Goal: Communication & Community: Answer question/provide support

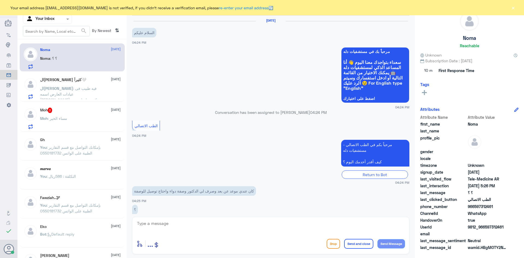
scroll to position [67, 0]
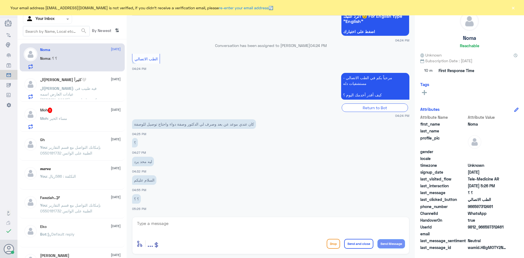
click at [215, 222] on textarea at bounding box center [271, 226] width 269 height 13
paste textarea "مرحبا معك عبدالكريم من الطب الاتصالي"
type textarea "مرحبا معك عبدالكريم من الطب الاتصالي"
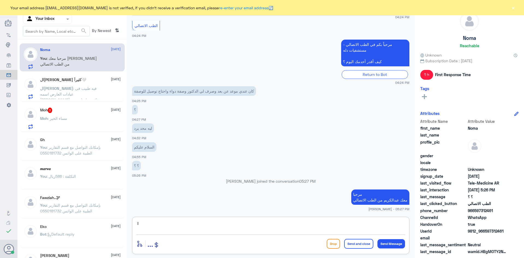
type textarea "l"
type textarea "ممكن تزودني برقم الملف او الهوية"
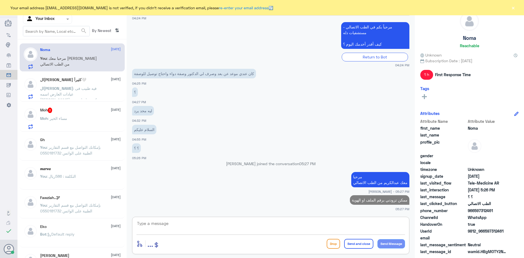
click at [93, 125] on div "Moh : مساء الخير" at bounding box center [80, 123] width 81 height 12
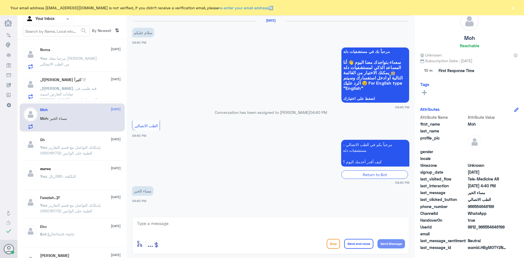
click at [245, 222] on textarea at bounding box center [271, 226] width 269 height 13
paste textarea "مرحبا معك عبدالكريم من الطب الاتصالي"
type textarea "مرحبا معك عبدالكريم من الطب الاتصالي"
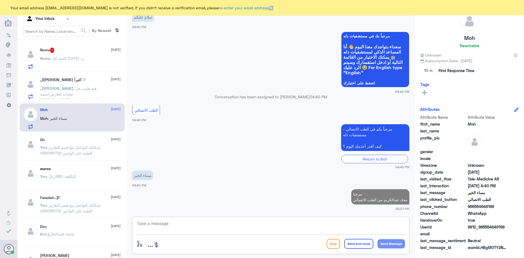
click at [91, 51] on div "Noma 1 1 October" at bounding box center [80, 50] width 81 height 5
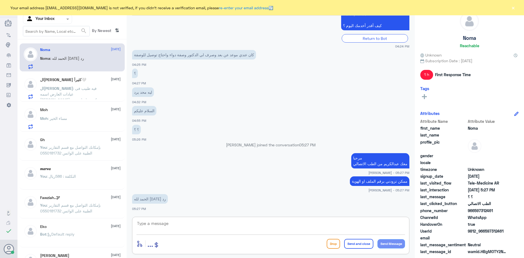
click at [187, 221] on textarea at bounding box center [271, 226] width 269 height 13
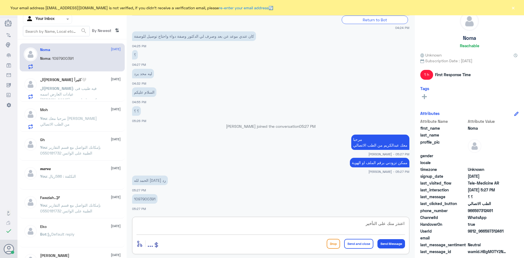
type textarea "اعتذر منك على التأخير"
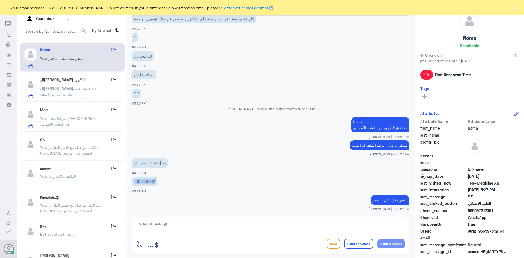
drag, startPoint x: 155, startPoint y: 182, endPoint x: 134, endPoint y: 183, distance: 21.3
click at [134, 183] on p "1097900391" at bounding box center [144, 182] width 25 height 10
copy p "1097900391"
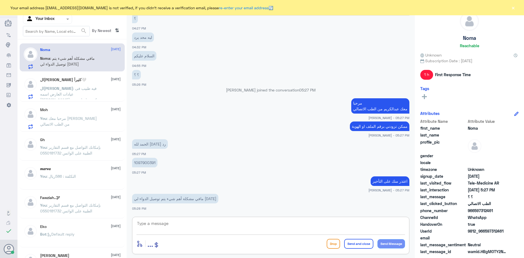
click at [232, 223] on textarea at bounding box center [271, 226] width 269 height 13
type textarea "ب"
type textarea "ممكن تزوديني بالحي السكني"
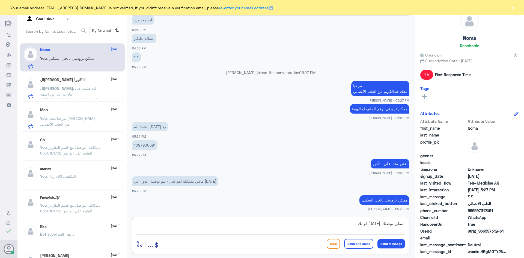
scroll to position [227, 0]
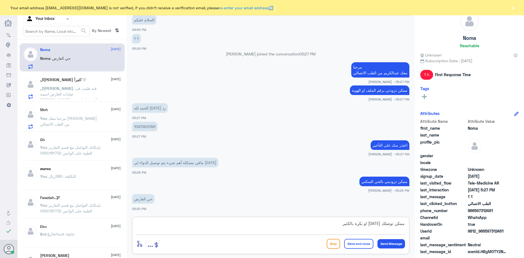
type textarea "ممكن توصلك اليوم او بكرة بالكثير"
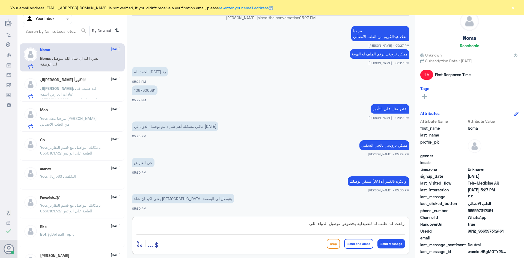
scroll to position [282, 0]
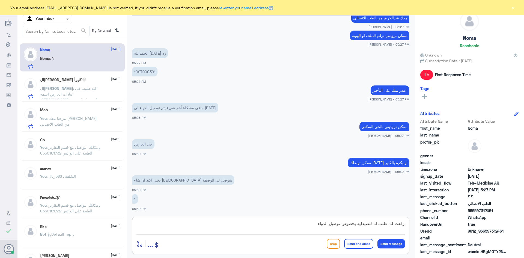
type textarea "رفعت لك طلب انا للصيدلية بخصوص توصيل الدواء"
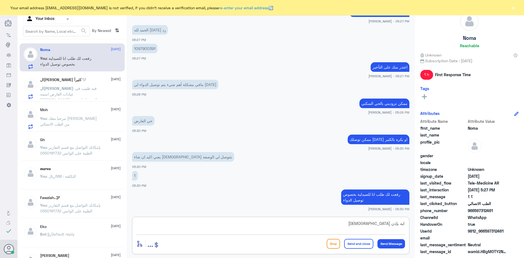
type textarea "ايه بإذن الله"
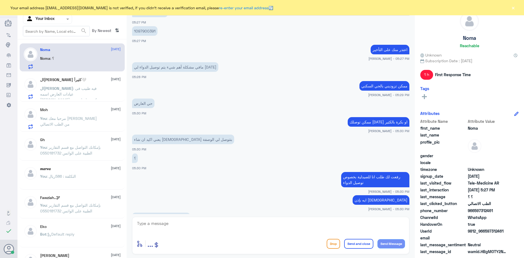
scroll to position [398, 0]
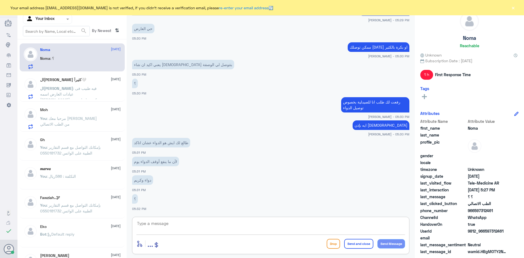
click at [280, 226] on textarea at bounding box center [271, 226] width 269 height 13
click at [216, 221] on textarea at bounding box center [271, 226] width 269 height 13
paste textarea "FUSIBACT"
type textarea "FUSIBACT"
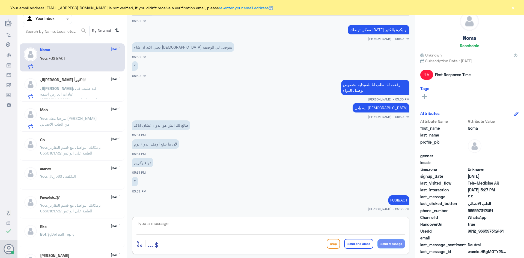
scroll to position [434, 0]
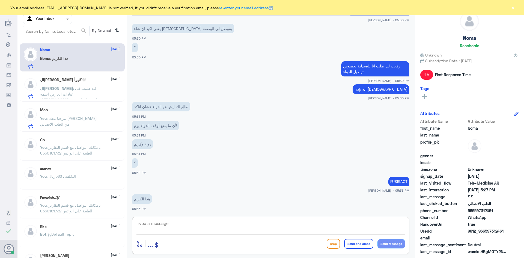
click at [262, 227] on textarea at bounding box center [271, 226] width 269 height 13
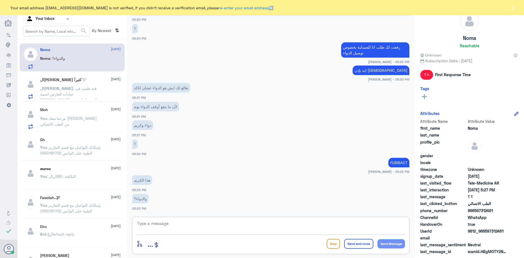
click at [162, 225] on textarea at bounding box center [271, 226] width 269 height 13
click at [85, 82] on div "الحمدلله حمدًا كثيراً🤍 1 October الحمدلله : فيه طبيب فى عيادات العارض اسمه خالد…" at bounding box center [80, 89] width 81 height 22
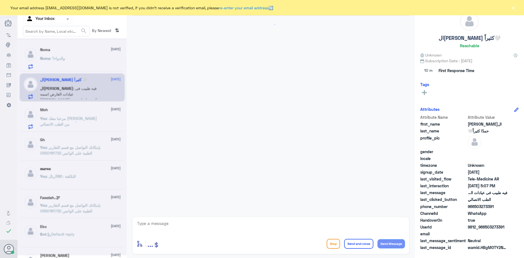
scroll to position [4, 0]
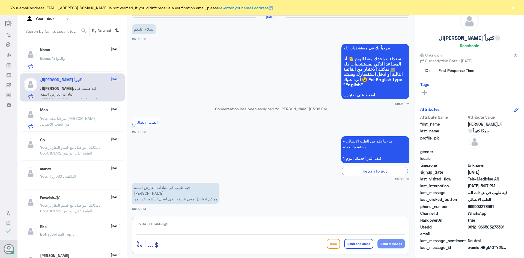
click at [204, 227] on textarea at bounding box center [271, 226] width 269 height 13
paste textarea "مرحبا معك عبدالكريم من الطب الاتصالي"
type textarea "مرحبا معك عبدالكريم من الطب الاتصالي"
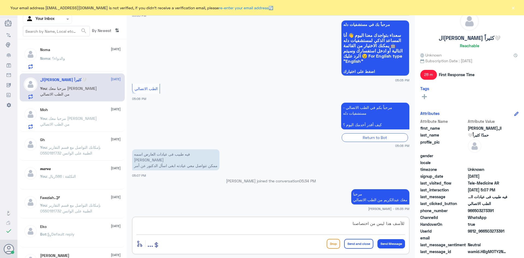
type textarea "للأسف هذا ليس من اختصاصنا"
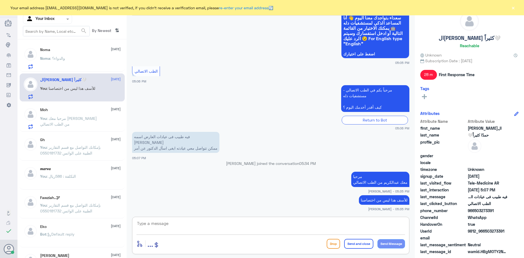
click at [243, 224] on textarea at bounding box center [271, 226] width 269 height 13
click at [516, 8] on div "Your email address A_almasou@dallahhealth.com is not verified, if you didn't re…" at bounding box center [262, 7] width 524 height 15
click at [513, 7] on button "×" at bounding box center [513, 7] width 5 height 5
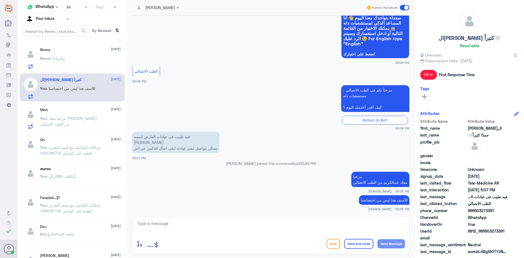
click at [403, 7] on span at bounding box center [405, 7] width 10 height 5
click at [0, 0] on input "checkbox" at bounding box center [0, 0] width 0 height 0
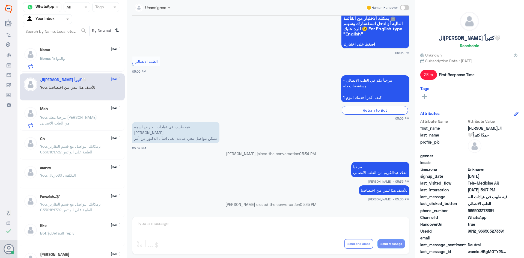
click at [90, 109] on div "Moh 1 October" at bounding box center [80, 108] width 81 height 5
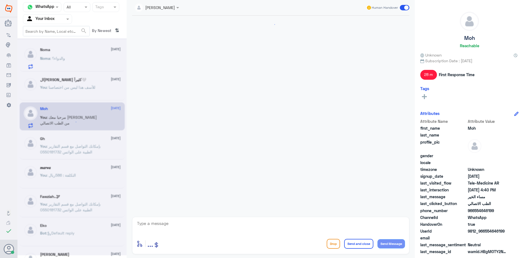
scroll to position [25, 0]
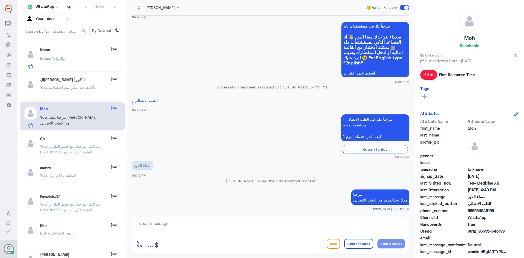
click at [84, 52] on div "Noma 1 October" at bounding box center [80, 50] width 81 height 5
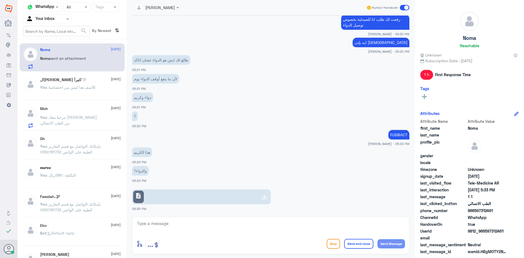
scroll to position [238, 0]
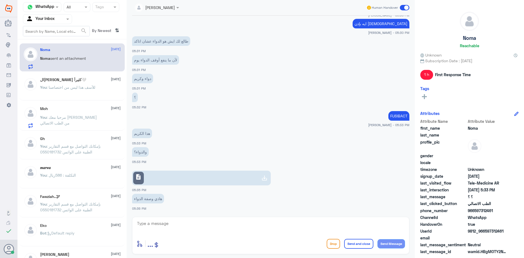
click at [314, 223] on textarea at bounding box center [271, 226] width 269 height 13
type textarea "راح يتواصل معك الطبيب الان"
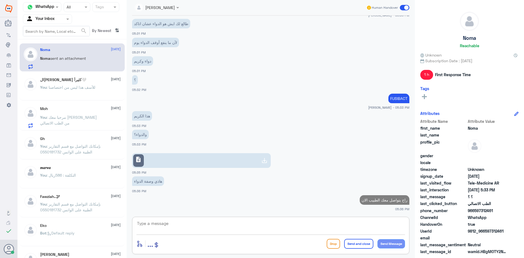
click at [404, 7] on span at bounding box center [405, 7] width 10 height 5
click at [0, 0] on input "checkbox" at bounding box center [0, 0] width 0 height 0
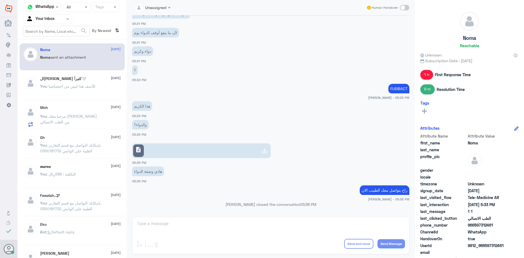
click at [70, 85] on span ": للأسف هذا ليس من اختصاصنا" at bounding box center [71, 86] width 49 height 5
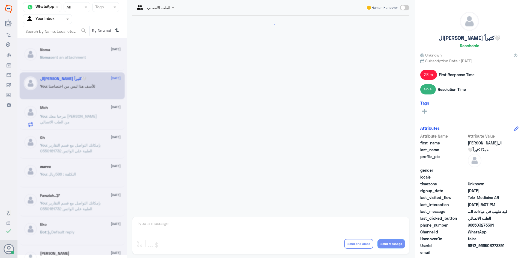
scroll to position [64, 0]
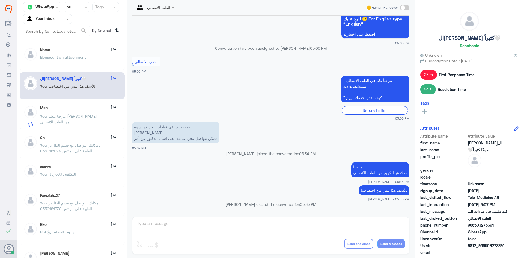
click at [72, 118] on span ": مرحبا معك عبدالكريم من الطب الاتصالي" at bounding box center [68, 119] width 57 height 10
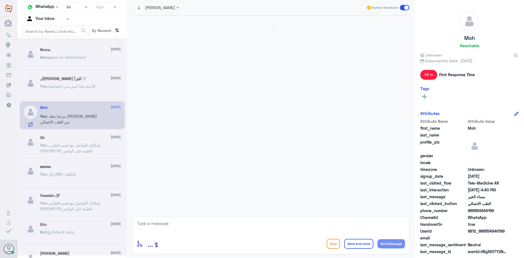
scroll to position [25, 0]
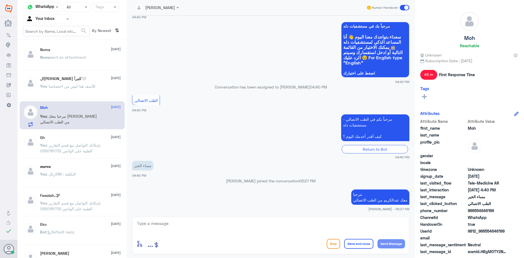
click at [402, 8] on span at bounding box center [405, 7] width 10 height 5
click at [0, 0] on input "checkbox" at bounding box center [0, 0] width 0 height 0
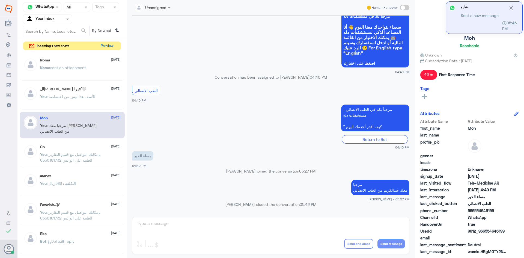
click at [106, 43] on button "Preview" at bounding box center [107, 46] width 17 height 8
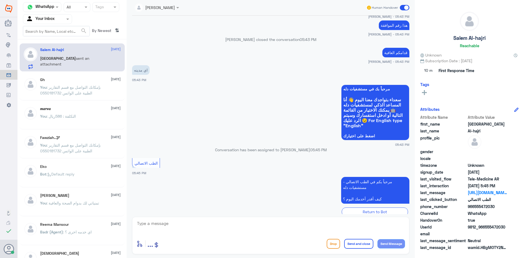
scroll to position [446, 0]
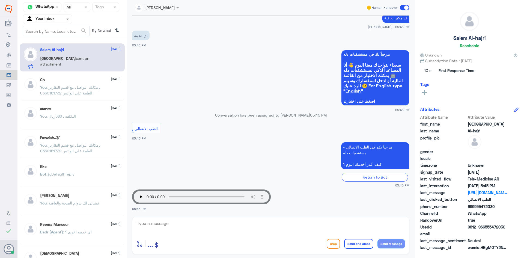
click at [293, 224] on textarea at bounding box center [271, 226] width 269 height 13
click at [291, 224] on textarea at bounding box center [271, 226] width 269 height 13
paste textarea "مرحبا معك عبدالكريم من الطب الاتصالي"
type textarea "مرحبا معك عبدالكريم من الطب الاتصالي"
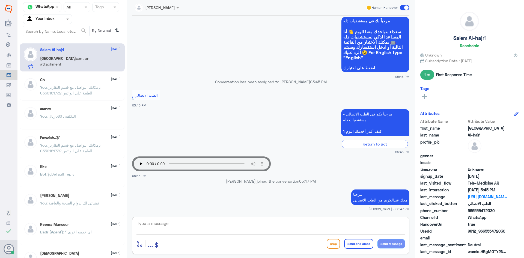
click at [308, 230] on textarea at bounding box center [271, 226] width 269 height 13
type textarea "ممكن توضح لي استفسارك عزيزي ؟"
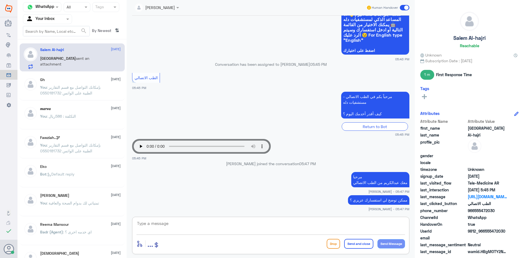
scroll to position [511, 0]
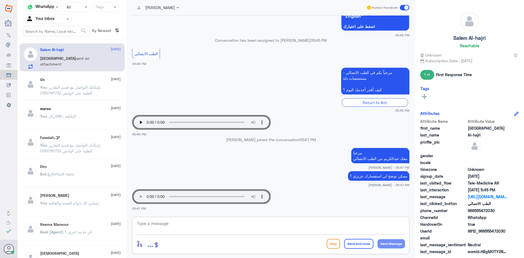
click at [167, 224] on textarea at bounding box center [271, 226] width 269 height 13
drag, startPoint x: 495, startPoint y: 212, endPoint x: 474, endPoint y: 210, distance: 21.1
click at [474, 210] on span "966555472030" at bounding box center [488, 211] width 40 height 6
copy span "555472030"
click at [285, 228] on textarea at bounding box center [271, 226] width 269 height 13
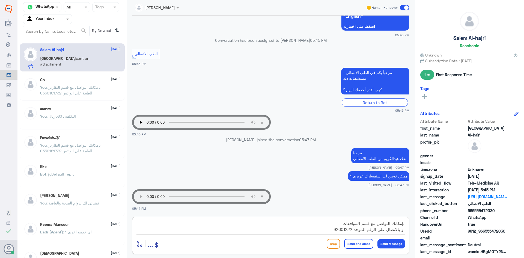
type textarea "بإمكانك التواصل مع قسم الموافقات او بالاتصال على الرقم الموحد 920012222"
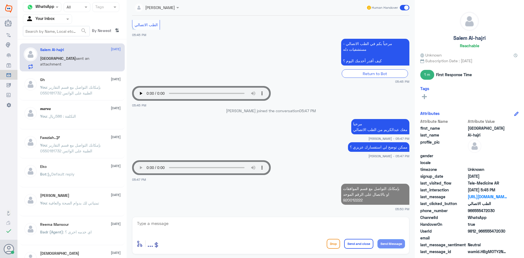
click at [404, 8] on span at bounding box center [405, 7] width 10 height 5
click at [0, 0] on input "checkbox" at bounding box center [0, 0] width 0 height 0
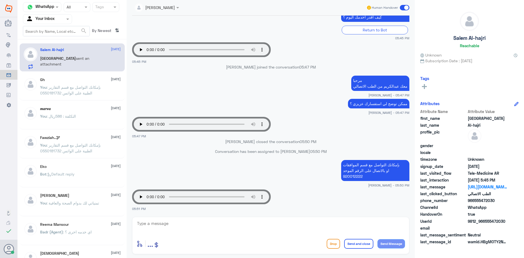
scroll to position [590, 0]
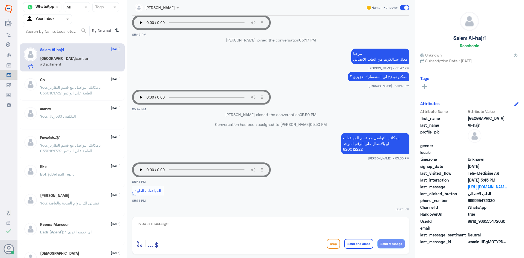
click at [143, 164] on audio "Your browser does not support the audio tag." at bounding box center [201, 169] width 139 height 15
click at [402, 7] on span at bounding box center [405, 7] width 10 height 5
click at [0, 0] on input "checkbox" at bounding box center [0, 0] width 0 height 0
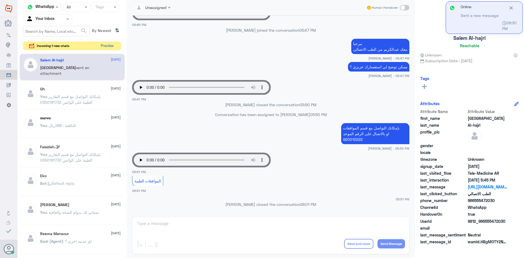
click at [111, 48] on button "Preview" at bounding box center [107, 46] width 17 height 8
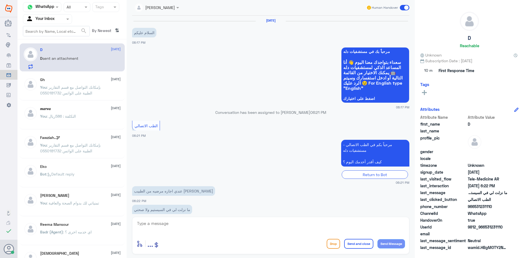
scroll to position [11, 0]
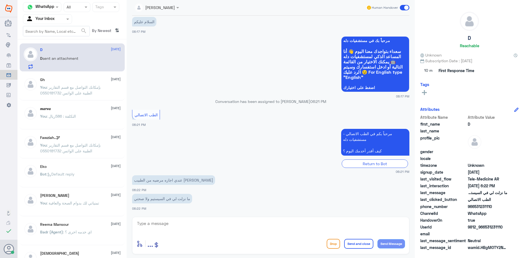
click at [228, 222] on textarea at bounding box center [271, 226] width 269 height 13
paste textarea "مرحبا معك عبدالكريم من الطب الاتصالي"
type textarea "مرحبا معك عبدالكريم من الطب الاتصالي"
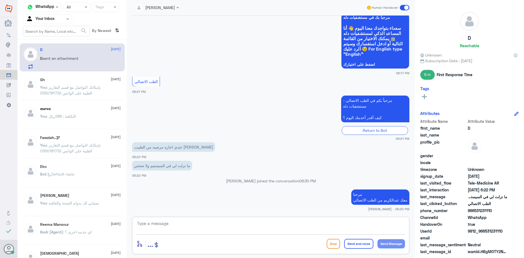
paste textarea "بإمكانك التواصل مع قسم التقارير الطبية على الواتس 0550181732"
type textarea "بإمكانك التواصل مع قسم التقارير الطبية على الواتس 0550181732"
click at [359, 245] on button "Send and close" at bounding box center [358, 244] width 29 height 10
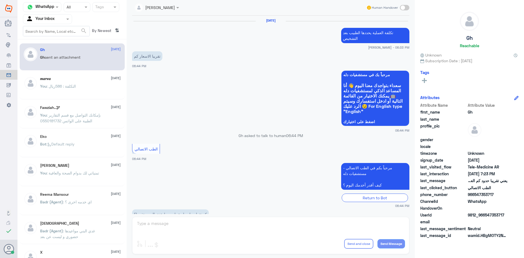
scroll to position [233, 0]
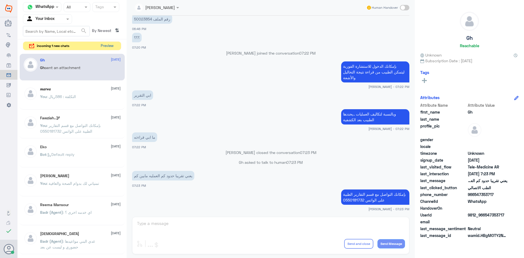
click at [102, 48] on button "Preview" at bounding box center [107, 46] width 17 height 8
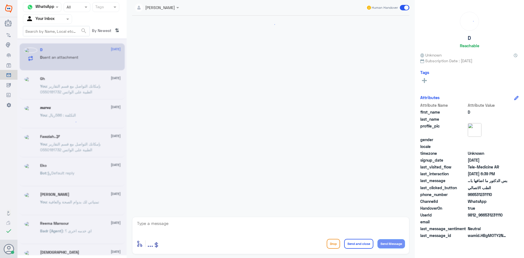
scroll to position [236, 0]
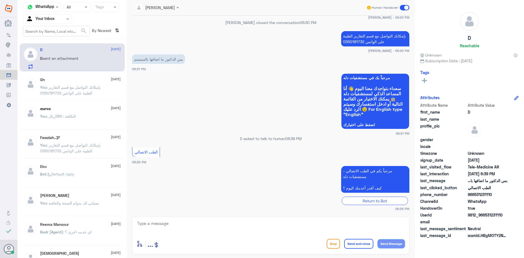
click at [215, 224] on textarea at bounding box center [271, 226] width 269 height 13
paste textarea "مرحبا معك عبدالكريم من الطب الاتصالي"
type textarea "مرحبا معك عبدالكريم من الطب الاتصالي"
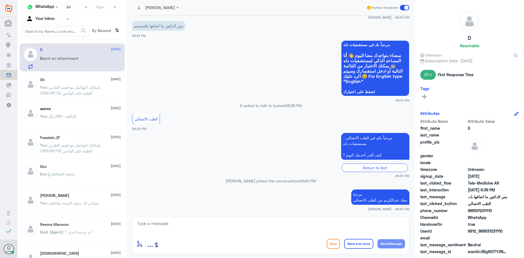
drag, startPoint x: 504, startPoint y: 231, endPoint x: 485, endPoint y: 231, distance: 19.4
click at [485, 231] on span "9812_966531231110" at bounding box center [488, 231] width 40 height 6
copy span "531231110"
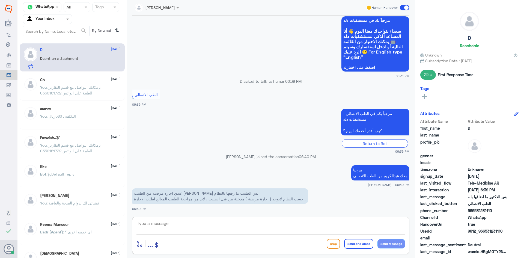
click at [232, 224] on textarea at bounding box center [271, 226] width 269 height 13
click at [312, 223] on textarea at bounding box center [271, 226] width 269 height 13
type textarea "تواصلت مع الطبيب والآن راح ينزل لك الاجازة وتحصلينها بالتطبيق"
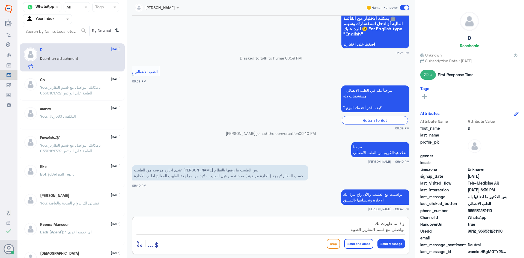
type textarea "واذا ما ظهرت لك تواصلي مع قسم التقارير الطبية"
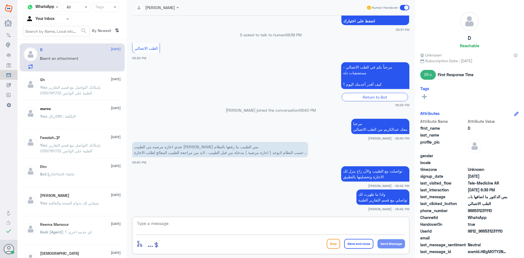
paste textarea "بإمكانك التواصل مع قسم التقارير الطبية على الواتس 0550181732"
type textarea "بإمكانك التواصل مع قسم التقارير الطبية على الواتس 0550181732"
click at [358, 242] on button "Send and close" at bounding box center [358, 244] width 29 height 10
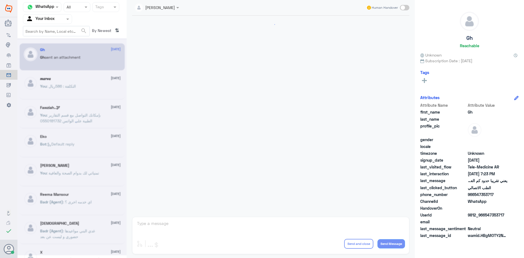
scroll to position [233, 0]
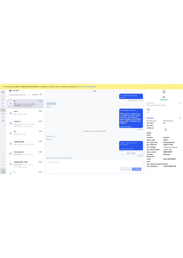
scroll to position [233, 0]
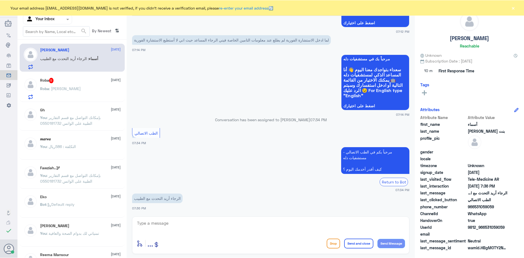
scroll to position [306, 0]
click at [77, 87] on span ": ابي اسوي استشارة اونلاين" at bounding box center [65, 88] width 32 height 5
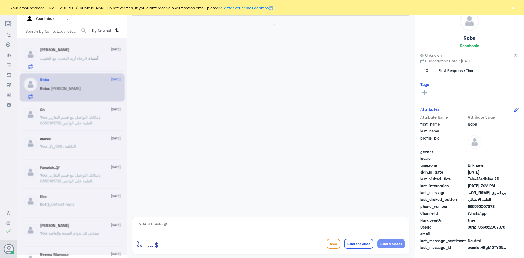
scroll to position [397, 0]
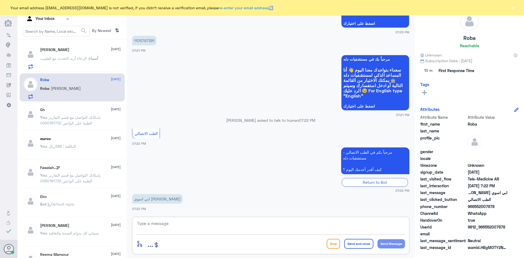
click at [174, 229] on textarea at bounding box center [271, 226] width 269 height 13
paste textarea "مرحبا معك عبدالكريم من الطب الاتصالي"
type textarea "مرحبا معك عبدالكريم من الطب الاتصالي"
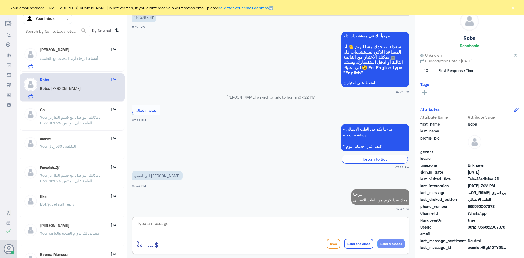
scroll to position [420, 0]
click at [174, 222] on textarea at bounding box center [271, 226] width 269 height 13
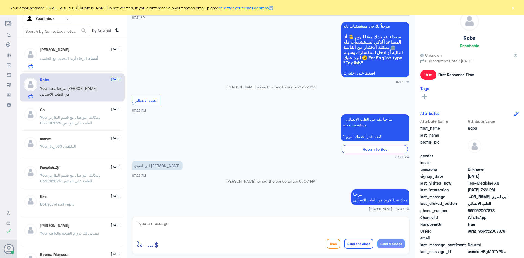
click at [78, 52] on div "أسماء بنت عبدالله بن فهد🇸🇦 1 October أسماء : الرجاء أريد التحدث مع الطبيب" at bounding box center [80, 59] width 81 height 22
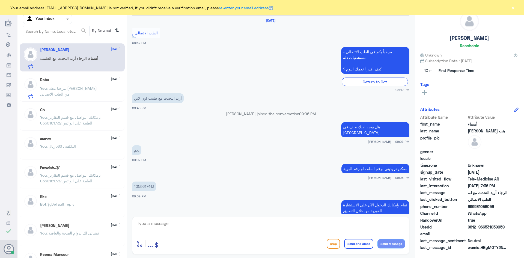
scroll to position [306, 0]
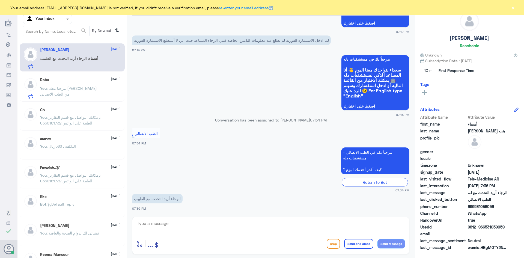
click at [174, 222] on textarea at bounding box center [271, 226] width 269 height 13
paste textarea "مرحبا معك عبدالكريم من الطب الاتصالي"
type textarea "مرحبا معك عبدالكريم من الطب الاتصالي"
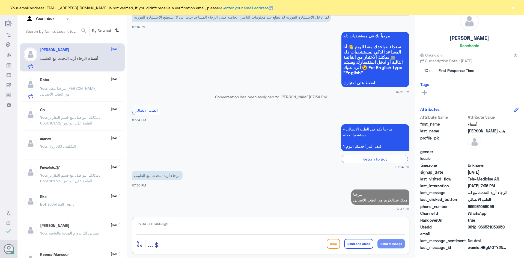
click at [174, 223] on textarea at bounding box center [271, 226] width 269 height 13
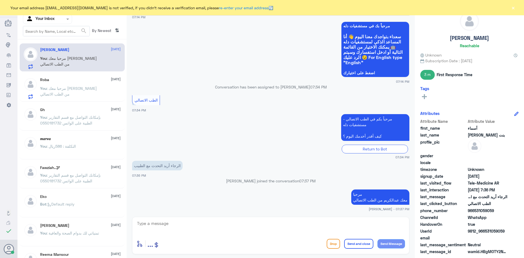
click at [75, 90] on span ": مرحبا معك عبدالكريم من الطب الاتصالي" at bounding box center [68, 91] width 57 height 10
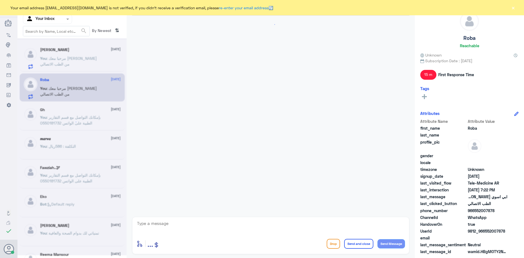
scroll to position [348, 0]
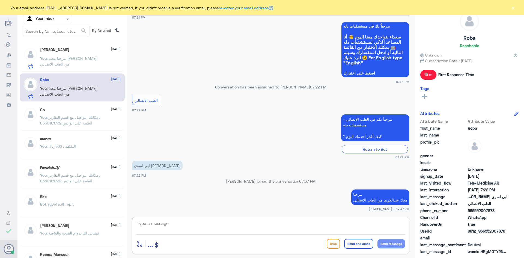
click at [174, 229] on textarea at bounding box center [271, 226] width 269 height 13
click at [174, 226] on textarea at bounding box center [271, 226] width 269 height 13
type textarea "j"
click at [174, 226] on textarea at bounding box center [271, 226] width 269 height 13
type textarea "تم التواصل هاتفياً سعدت بخدمتك"
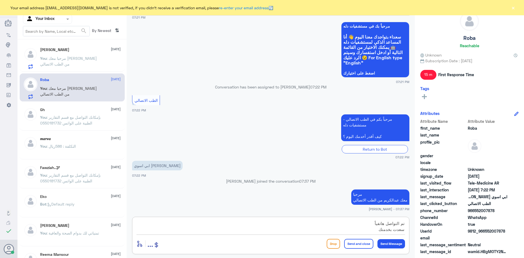
click at [174, 243] on button "Send and close" at bounding box center [358, 244] width 29 height 10
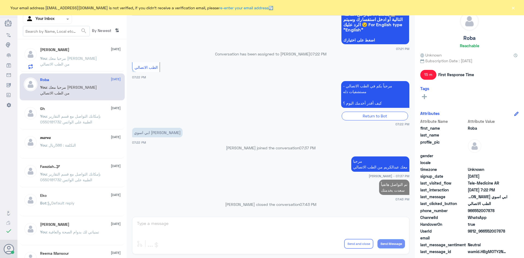
scroll to position [370, 0]
click at [93, 54] on div "أسماء بنت عبدالله بن فهد🇸🇦 1 October You : مرحبا معك عبدالكريم من الطب الاتصالي" at bounding box center [80, 59] width 81 height 22
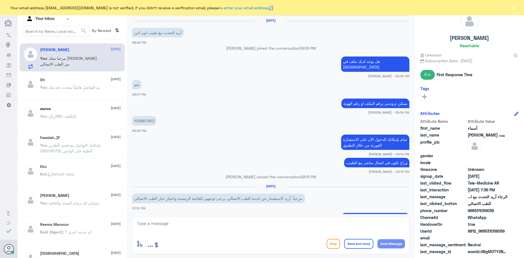
scroll to position [274, 0]
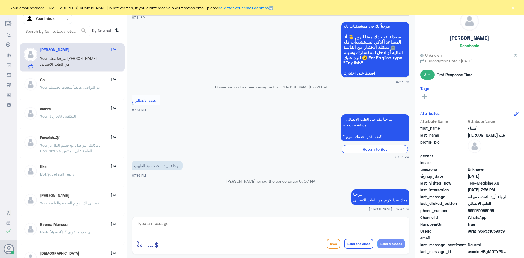
drag, startPoint x: 493, startPoint y: 210, endPoint x: 476, endPoint y: 209, distance: 17.8
click at [174, 209] on span "966531059059" at bounding box center [488, 211] width 40 height 6
copy span "531059059"
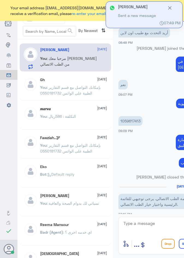
scroll to position [285, 0]
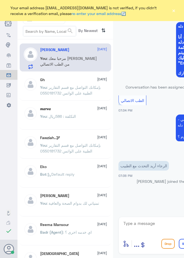
click at [174, 12] on button "×" at bounding box center [174, 10] width 4 height 5
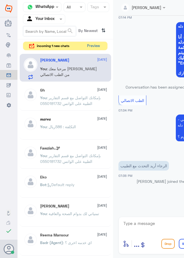
click at [96, 47] on button "Preview" at bounding box center [93, 46] width 17 height 8
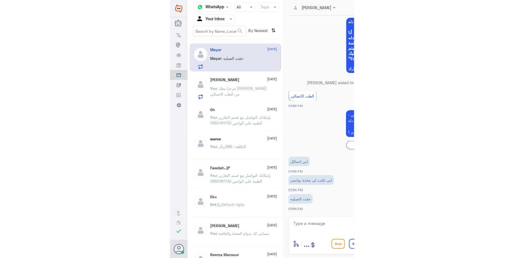
scroll to position [29, 0]
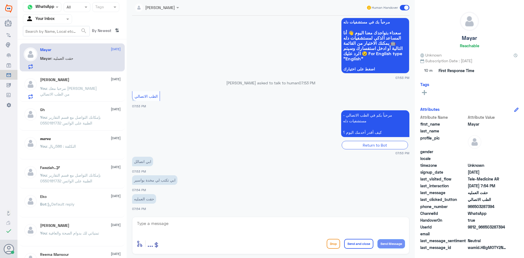
click at [174, 225] on textarea at bounding box center [271, 226] width 269 height 13
paste textarea "مرحبا معك عبدالكريم من الطب الاتصالي"
type textarea "مرحبا معك عبدالكريم من الطب الاتصالي"
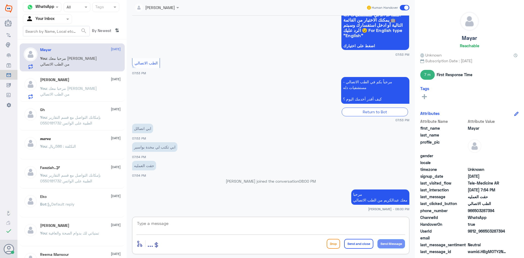
scroll to position [72, 0]
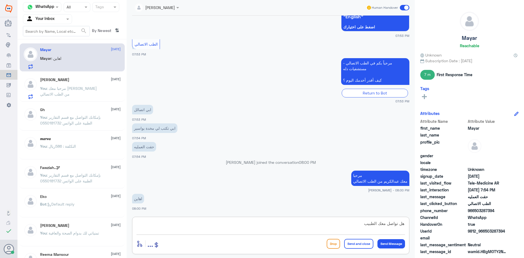
type textarea "هل تواصل معك الطبيب ؟"
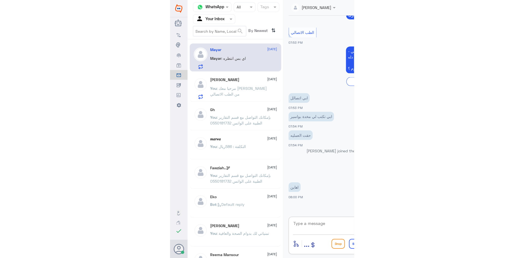
scroll to position [113, 0]
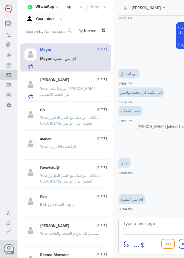
click at [140, 224] on textarea at bounding box center [181, 226] width 117 height 13
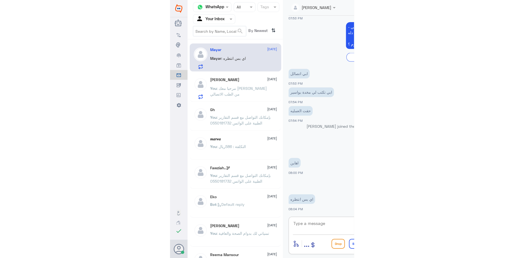
scroll to position [108, 0]
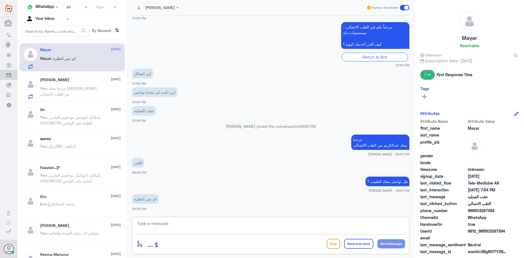
click at [174, 230] on textarea at bounding box center [271, 226] width 269 height 13
type textarea "ت"
click at [95, 85] on div "أسماء بنت عبدالله بن فهد🇸🇦 1 October You : مرحبا معك عبدالكريم من الطب الاتصالي" at bounding box center [80, 89] width 81 height 22
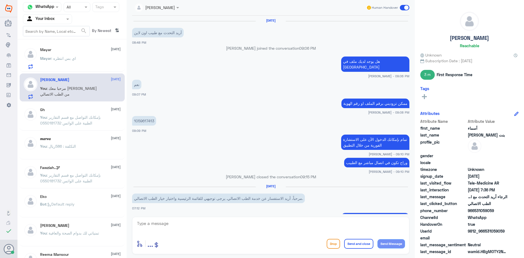
scroll to position [274, 0]
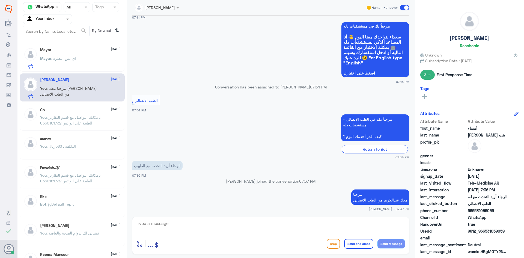
click at [174, 9] on span at bounding box center [405, 7] width 10 height 5
click at [0, 0] on input "checkbox" at bounding box center [0, 0] width 0 height 0
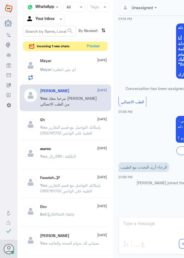
scroll to position [295, 0]
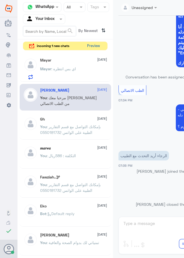
click at [99, 44] on button "Preview" at bounding box center [93, 46] width 17 height 8
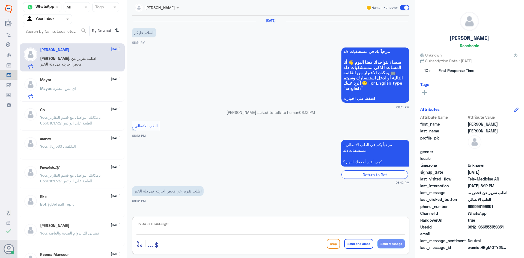
click at [174, 227] on textarea at bounding box center [271, 226] width 269 height 13
type textarea "ب"
paste textarea "مرحبا معك عبدالكريم من الطب الاتصالي"
type textarea "مرحبا معك عبدالكريم من الطب الاتصالي- دله النخيل"
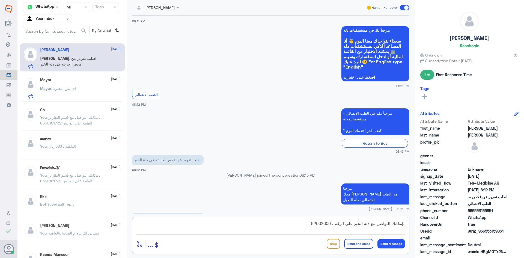
scroll to position [40, 0]
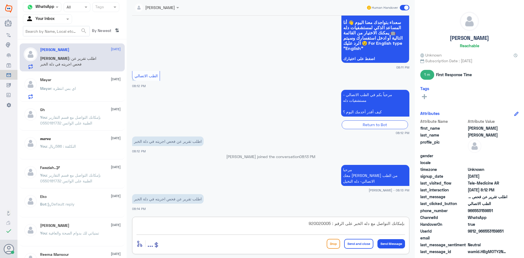
type textarea "بإمكانك التواصل مع دله الخبر على الرقم : 920020005"
click at [174, 242] on button "Send and close" at bounding box center [358, 244] width 29 height 10
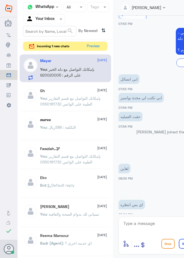
scroll to position [123, 0]
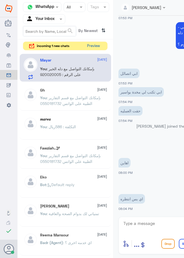
click at [92, 47] on button "Preview" at bounding box center [93, 46] width 17 height 8
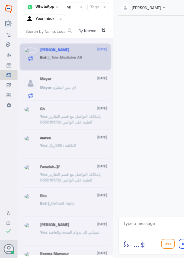
scroll to position [244, 0]
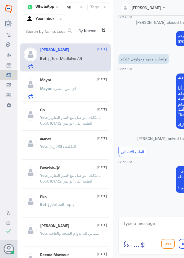
click at [81, 91] on div "Mayar : اي بس انتظره" at bounding box center [73, 93] width 67 height 12
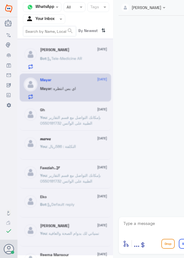
scroll to position [126, 0]
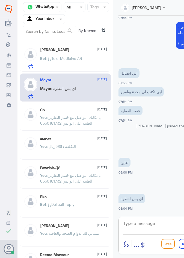
click at [137, 221] on textarea at bounding box center [181, 226] width 117 height 13
type textarea "تم التواصل هاتفياً سعدت بخدمتك"
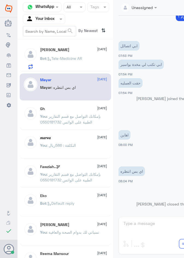
click at [82, 55] on div "Mohamed Ahmed 1 October Bot : Tele-Medicine AR" at bounding box center [73, 59] width 67 height 22
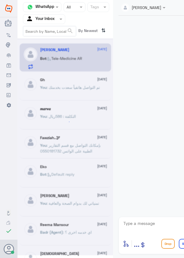
scroll to position [244, 0]
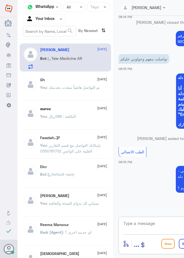
click at [145, 225] on textarea at bounding box center [181, 226] width 117 height 13
paste textarea "مرحبا معك عبدالكريم من الطب الاتصالي"
type textarea "مرحبا معك عبدالكريم من الطب الاتصالي"
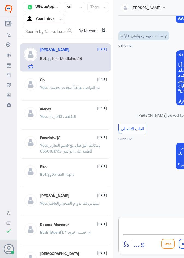
scroll to position [0, 52]
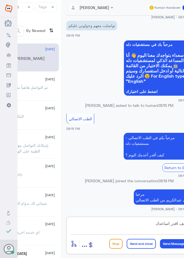
type textarea "كيف اقدر اساعدك"
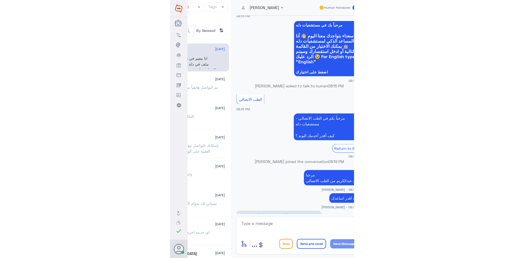
scroll to position [314, 0]
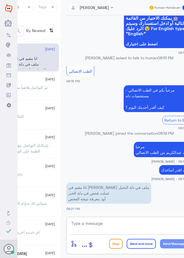
click at [139, 224] on textarea at bounding box center [129, 226] width 117 height 13
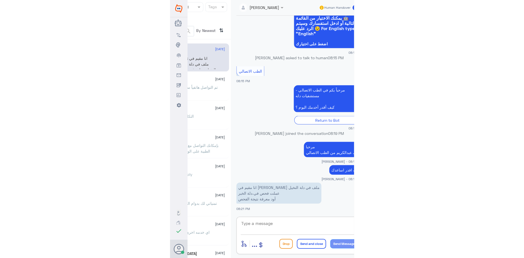
scroll to position [0, 0]
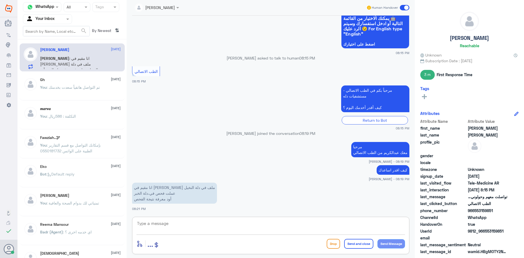
click at [149, 226] on textarea at bounding box center [271, 226] width 269 height 13
type textarea "للأسف الفحوصات اللي انعملت في مستشفيات الخبر"
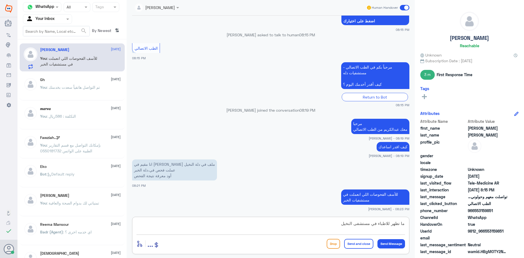
type textarea "ما تظهر للاطباء في مستشفى النخيل"
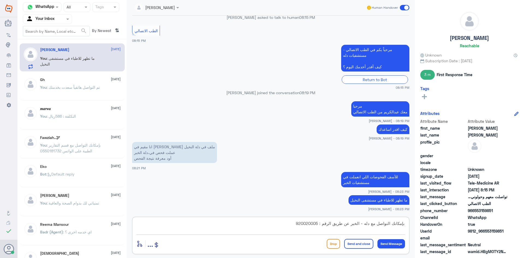
type textarea "بإمكانك التواصل مع دله - الخبر عن طريق الرقم : 920020005"
click at [174, 244] on button "Send and close" at bounding box center [358, 244] width 29 height 10
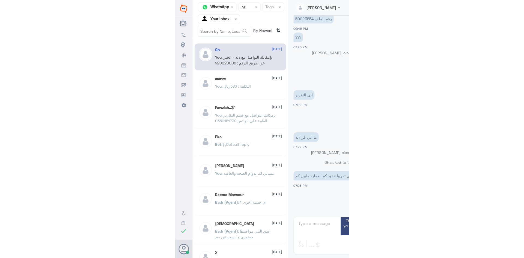
scroll to position [233, 0]
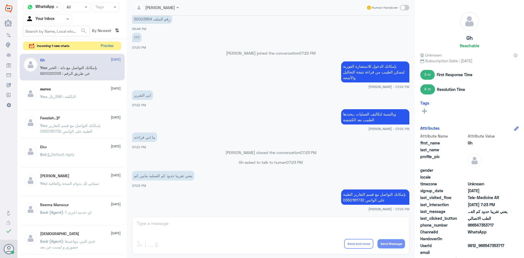
click at [110, 48] on button "Preview" at bounding box center [107, 46] width 17 height 8
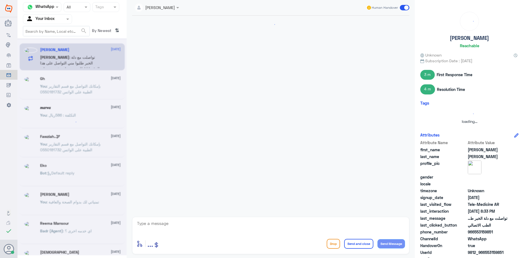
scroll to position [321, 0]
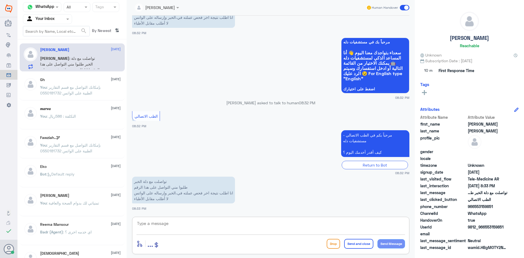
click at [174, 229] on textarea at bounding box center [271, 226] width 269 height 13
type textarea "للأٍسف الفحوصات اللي تسويها في الخبر لا يمكن تظهر على ملفك في دله النخيل"
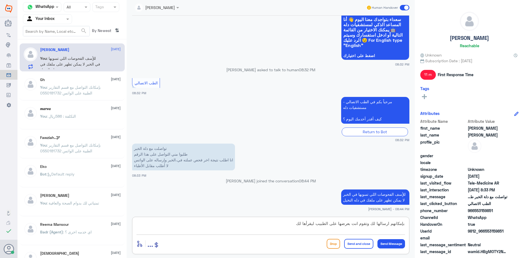
type textarea "بإمكانهم ارسالها لك وتقوم انت بعرضها على الطبيب ليقرأها لك"
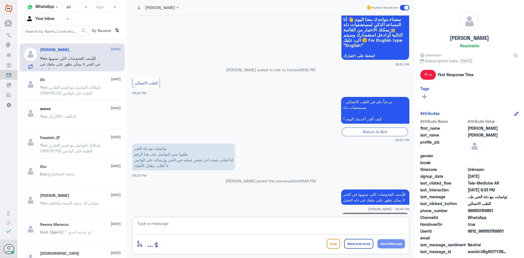
scroll to position [367, 0]
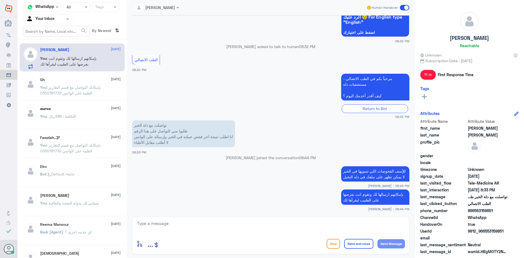
click at [174, 7] on span at bounding box center [405, 7] width 10 height 5
click at [0, 0] on input "checkbox" at bounding box center [0, 0] width 0 height 0
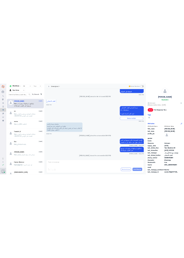
scroll to position [379, 0]
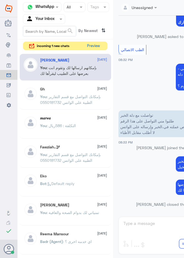
click at [91, 46] on button "Preview" at bounding box center [93, 46] width 17 height 8
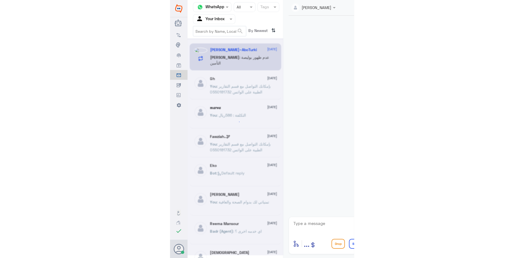
scroll to position [0, 0]
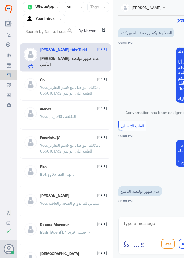
click at [154, 222] on textarea at bounding box center [181, 226] width 117 height 13
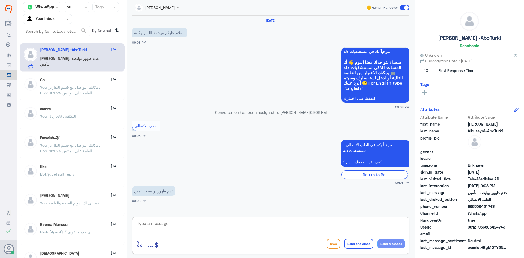
click at [174, 225] on textarea at bounding box center [271, 226] width 269 height 13
paste textarea "مرحبا معك عبدالكريم من الطب الاتصالي"
type textarea "مرحبا معك عبدالكريم من الطب الاتصالي"
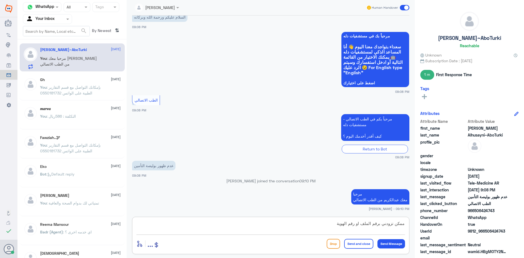
type textarea "ممكن تزودني برقم الملف او رقم الهوية"
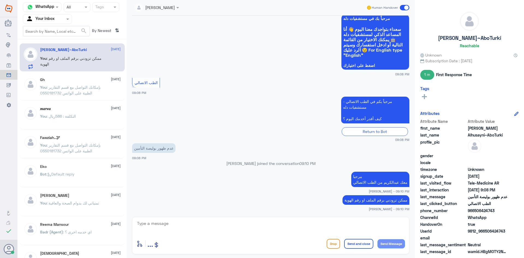
click at [174, 82] on div "Khalid Alhusayni~AboTurki Reachable Unknown Subscription Date : 10/01/2025 1 m …" at bounding box center [469, 130] width 109 height 260
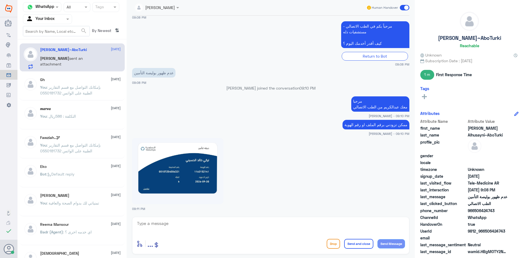
click at [174, 217] on div "enter flow name ... Drop Send and close Send Message" at bounding box center [270, 235] width 277 height 37
click at [174, 222] on textarea at bounding box center [271, 226] width 269 height 13
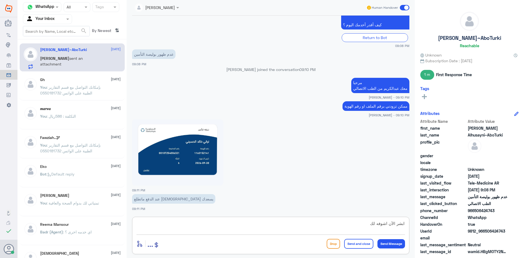
type textarea "ابشر الآن اشوفه لك"
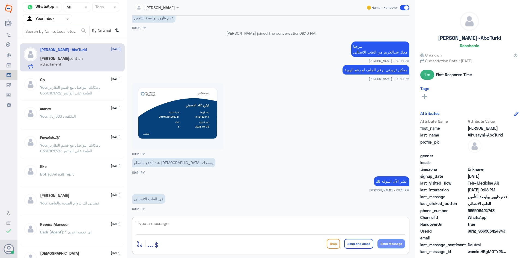
scroll to position [182, 0]
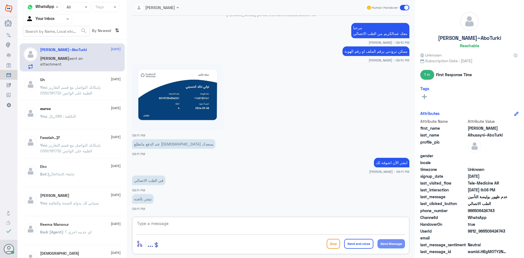
click at [174, 231] on textarea at bounding box center [271, 226] width 269 height 13
drag, startPoint x: 159, startPoint y: 225, endPoint x: 137, endPoint y: 225, distance: 22.4
click at [137, 225] on textarea "1163152141" at bounding box center [271, 226] width 269 height 13
click at [174, 223] on textarea "1163152141" at bounding box center [271, 226] width 269 height 13
type textarea "1"
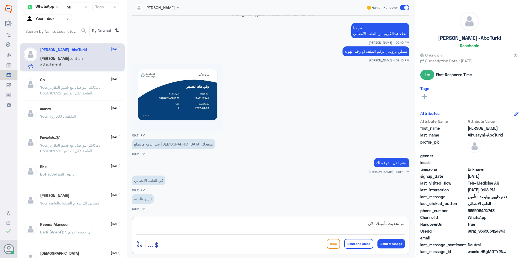
type textarea "تم تحديث تأمينك الآن"
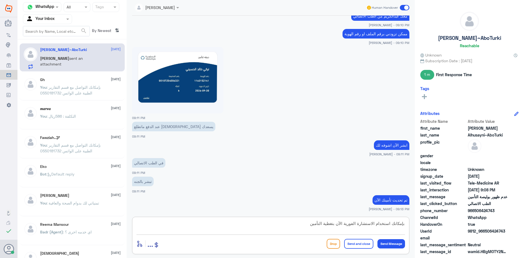
type textarea "بإمكانك استخدام الاستشارة الفورية الآن بتغطية التأمين"
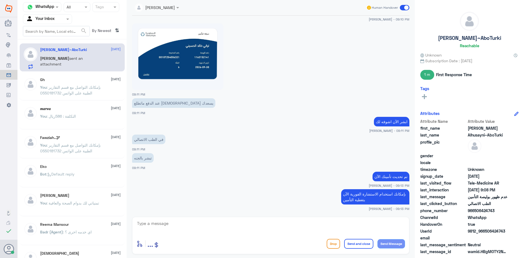
scroll to position [241, 0]
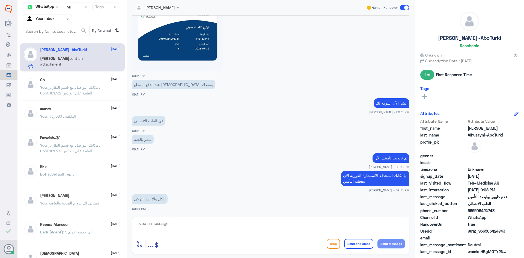
click at [174, 55] on div at bounding box center [270, 37] width 277 height 67
click at [174, 229] on textarea at bounding box center [271, 226] width 269 height 13
type textarea "ما ظهر لي الا ملفك"
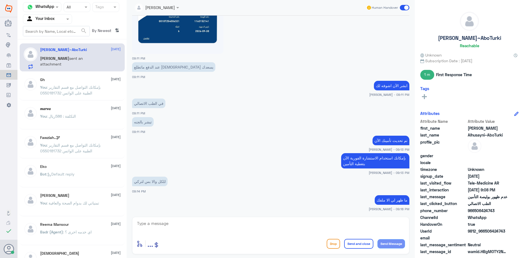
drag, startPoint x: 494, startPoint y: 210, endPoint x: 475, endPoint y: 212, distance: 19.2
click at [174, 212] on span "966506424743" at bounding box center [488, 211] width 40 height 6
copy span "506424743"
click at [174, 220] on textarea at bounding box center [271, 226] width 269 height 13
click at [174, 228] on textarea at bounding box center [271, 226] width 269 height 13
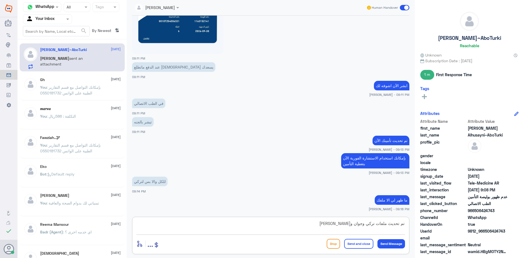
type textarea "تم تحديث ملفات تركي وجوان وخالد"
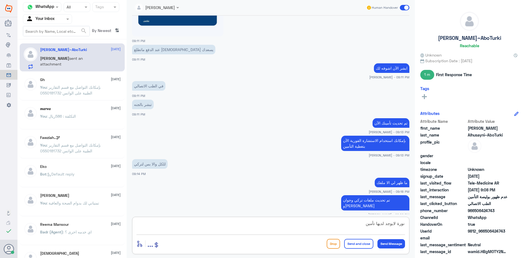
type textarea "نورة لايوجد لديها تأمين"
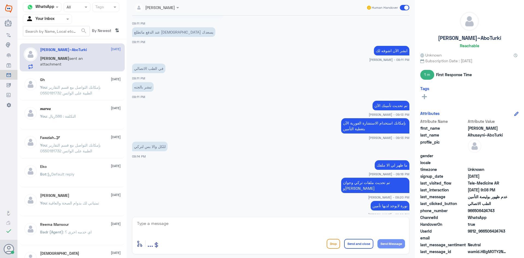
click at [174, 219] on div "enter flow name ... Drop Send and close Send Message" at bounding box center [270, 235] width 277 height 37
click at [174, 224] on textarea at bounding box center [271, 226] width 269 height 13
click at [174, 7] on span at bounding box center [405, 7] width 10 height 5
click at [0, 0] on input "checkbox" at bounding box center [0, 0] width 0 height 0
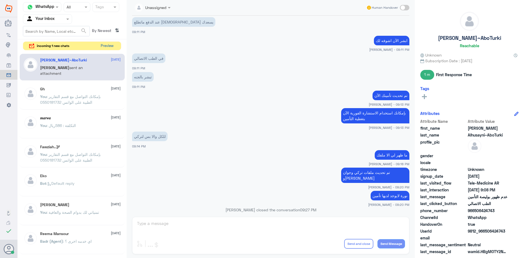
click at [108, 46] on button "Preview" at bounding box center [107, 46] width 17 height 8
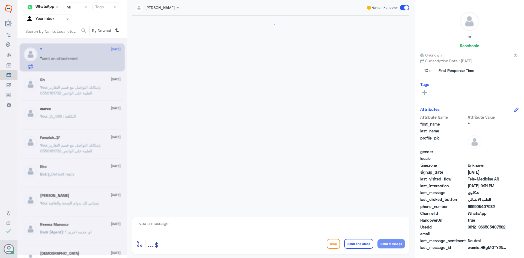
scroll to position [11, 0]
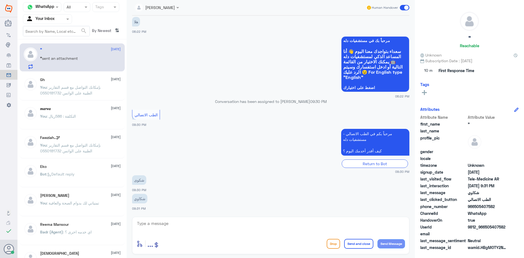
click at [174, 227] on textarea at bounding box center [271, 226] width 269 height 13
type textarea "ش"
paste textarea "مرحبا معك عبدالكريم من الطب الاتصالي"
type textarea "مرحبا معك عبدالكريم من الطب الاتصالي"
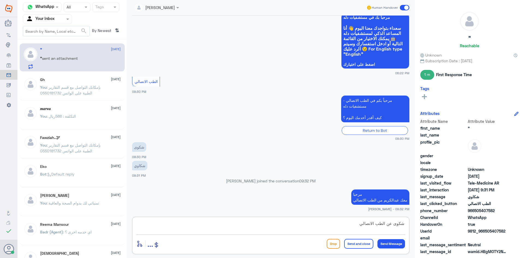
type textarea "شكوى عن الطب الاتصالي ؟"
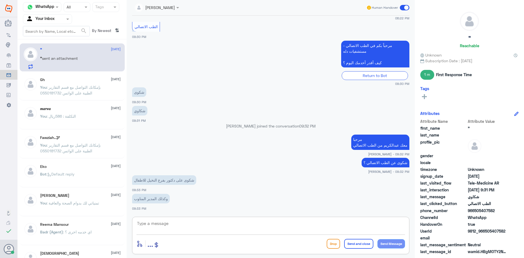
scroll to position [108, 0]
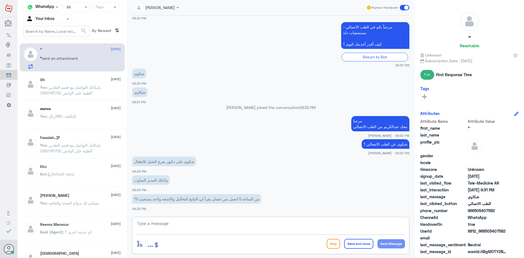
click at [174, 226] on textarea at bounding box center [271, 226] width 269 height 13
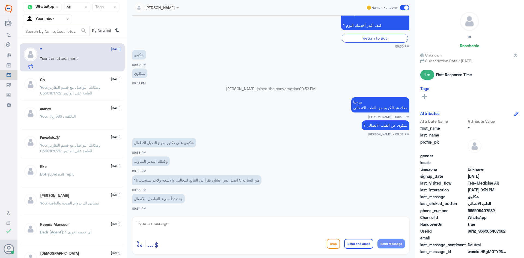
drag, startPoint x: 506, startPoint y: 230, endPoint x: 486, endPoint y: 233, distance: 20.2
click at [174, 233] on span "9812_966505407582" at bounding box center [488, 231] width 40 height 6
click at [174, 234] on span "9812_966505407582" at bounding box center [488, 231] width 40 height 6
copy span "505407582"
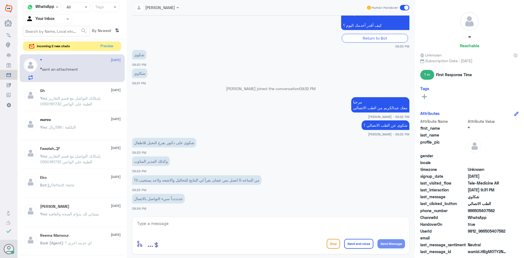
click at [174, 226] on textarea at bounding box center [271, 226] width 269 height 13
type textarea "تم التواصل هاتفياً سعدت بخدمتك"
click at [174, 242] on button "Send and close" at bounding box center [358, 244] width 29 height 10
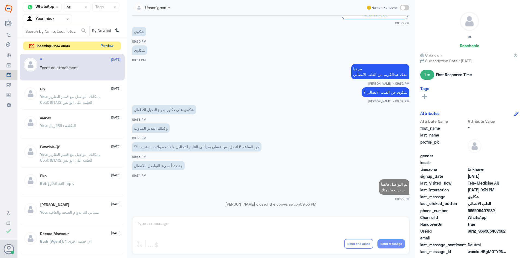
click at [106, 44] on button "Preview" at bounding box center [107, 46] width 17 height 8
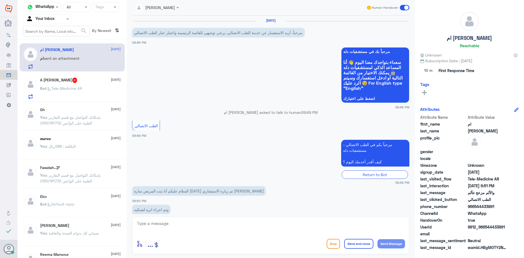
scroll to position [67, 0]
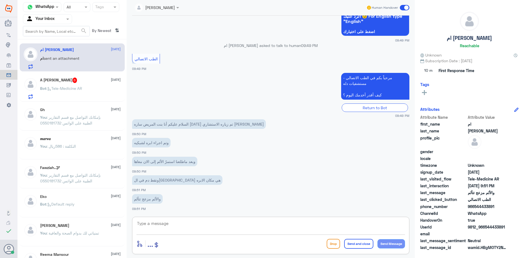
click at [174, 229] on textarea at bounding box center [271, 226] width 269 height 13
paste textarea "مرحبا معك عبدالكريم من الطب الاتصالي"
type textarea "مرحبا معك عبدالكريم من الطب الاتصالي"
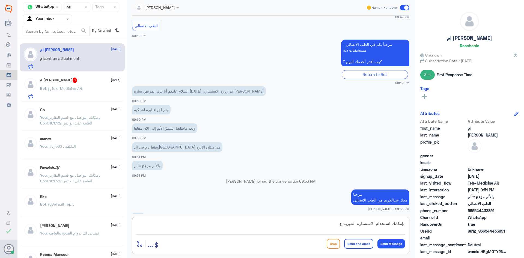
scroll to position [109, 0]
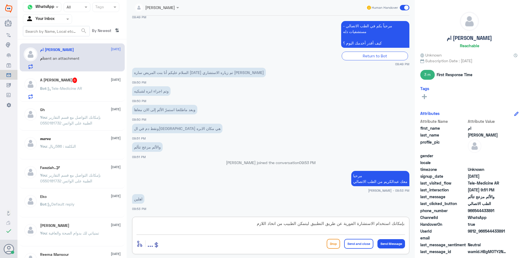
type textarea "بإمكانك استخدام الاستشارة الفورية عن طريق التطبيق ليتمكن الطبيب من اتخاذ اللازم"
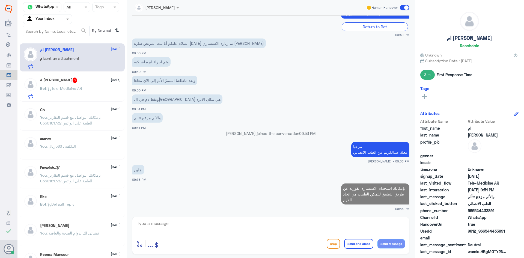
click at [98, 85] on div "A زياد الغامدي 6 1 October Bot : Tele-Medicine AR" at bounding box center [80, 89] width 81 height 22
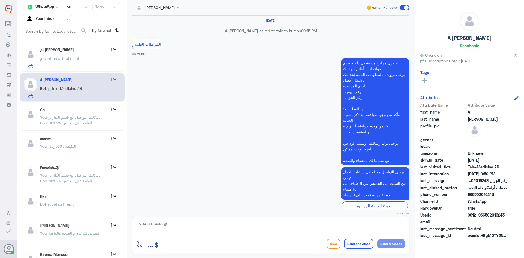
scroll to position [413, 0]
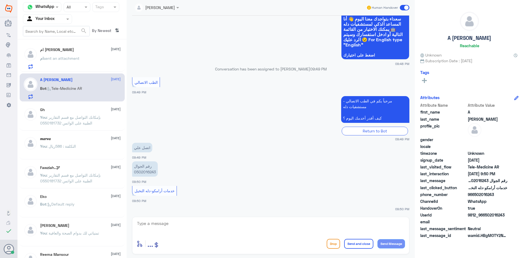
click at [174, 224] on textarea at bounding box center [271, 226] width 269 height 13
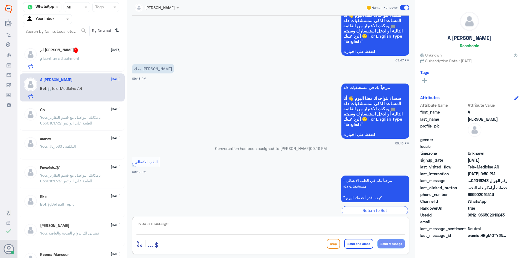
scroll to position [1018, 0]
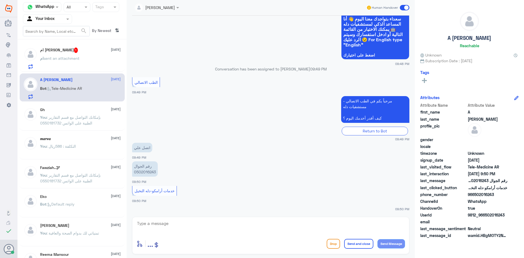
click at [174, 7] on span at bounding box center [405, 7] width 10 height 5
click at [0, 0] on input "checkbox" at bounding box center [0, 0] width 0 height 0
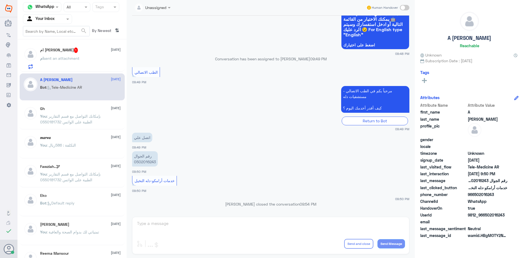
click at [77, 56] on span "sent an attachment" at bounding box center [62, 58] width 36 height 5
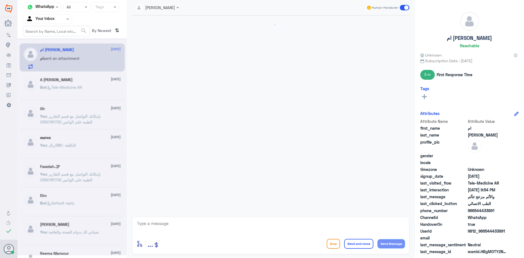
scroll to position [166, 0]
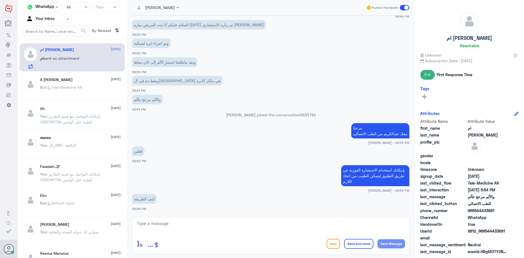
click at [174, 219] on div "enter flow name ... Drop Send and close Send Message" at bounding box center [270, 235] width 277 height 37
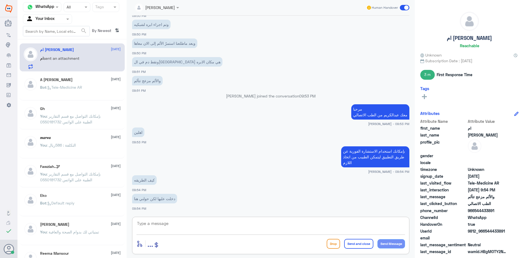
click at [174, 223] on textarea at bounding box center [271, 226] width 269 height 13
type textarea "ممكن رقم ملفك او الهوية ؟"
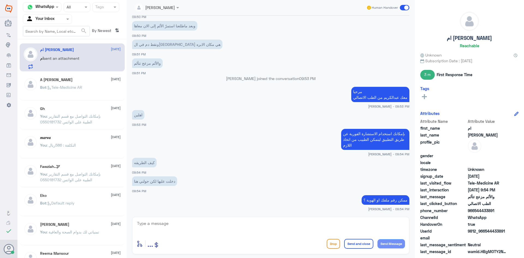
drag, startPoint x: 506, startPoint y: 232, endPoint x: 486, endPoint y: 232, distance: 19.9
click at [174, 232] on span "9812_966544433891" at bounding box center [488, 231] width 40 height 6
copy span "544433891"
click at [174, 230] on textarea at bounding box center [271, 226] width 269 height 13
type textarea "هل يوجد عندك ملف في دله النخيل"
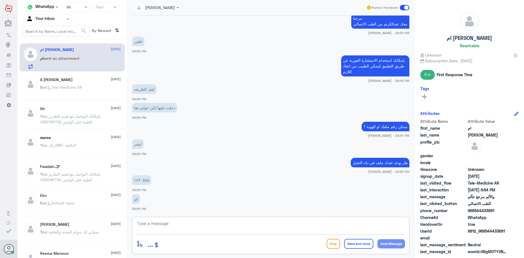
scroll to position [295, 0]
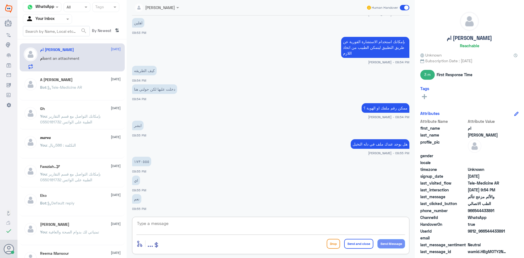
click at [174, 230] on textarea at bounding box center [271, 226] width 269 height 13
type textarea "ثواني اشوف لك"
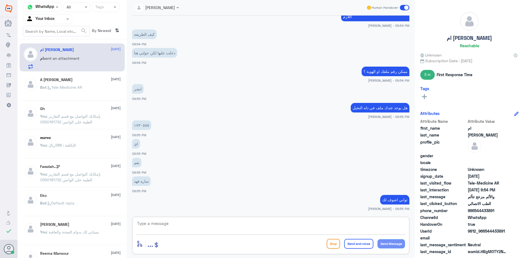
scroll to position [331, 0]
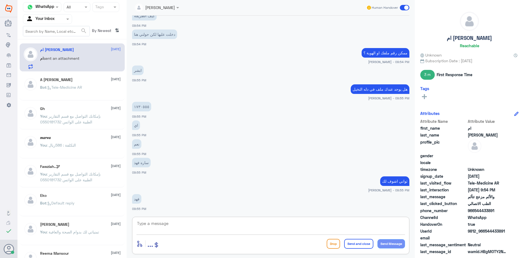
click at [174, 226] on textarea at bounding box center [271, 226] width 269 height 13
drag, startPoint x: 154, startPoint y: 224, endPoint x: 132, endPoint y: 224, distance: 22.7
click at [132, 224] on div "عبدالكريم الموسى Human Handover 1 Oct 2025 مرحباً بك في مستشفيات دله سعداء بتوا…" at bounding box center [271, 130] width 288 height 260
type textarea "1730555"
click at [174, 224] on textarea at bounding box center [271, 226] width 269 height 13
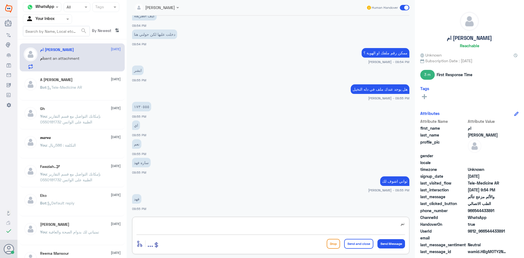
type textarea "ت"
click at [174, 9] on span at bounding box center [405, 7] width 10 height 5
click at [0, 0] on input "checkbox" at bounding box center [0, 0] width 0 height 0
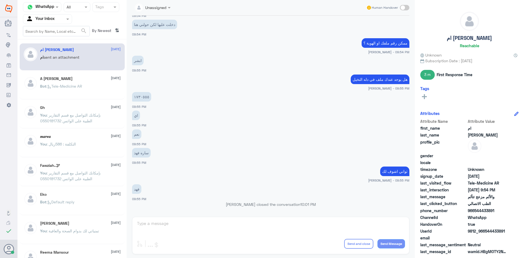
click at [88, 82] on div "A زياد الغامدي 1 October Bot : Tele-Medicine AR" at bounding box center [80, 86] width 81 height 20
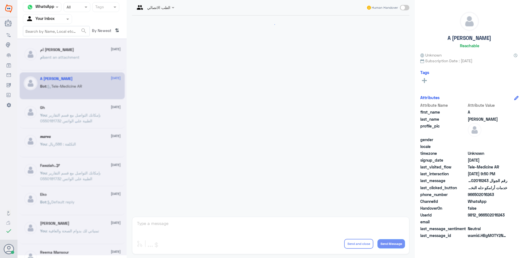
scroll to position [412, 0]
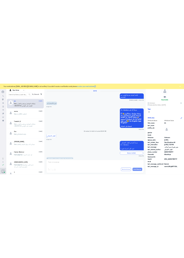
scroll to position [233, 0]
